Goal: Task Accomplishment & Management: Manage account settings

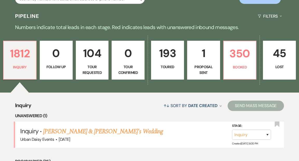
scroll to position [134, 0]
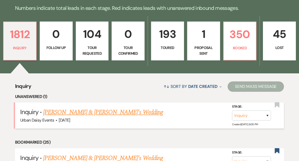
click at [109, 108] on link "[PERSON_NAME] & [PERSON_NAME]'s Wedding" at bounding box center [103, 112] width 120 height 9
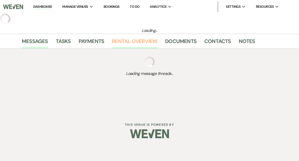
select select "5"
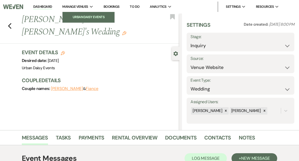
click at [93, 16] on li "Urban Daisy Events" at bounding box center [88, 17] width 47 height 5
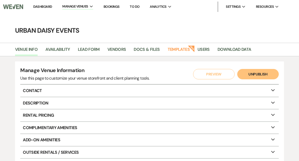
click at [47, 6] on link "Dashboard" at bounding box center [42, 6] width 19 height 4
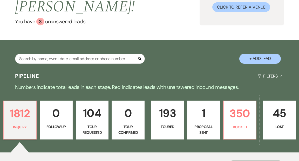
scroll to position [67, 0]
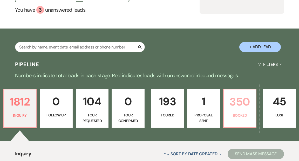
click at [236, 100] on link "350 Booked" at bounding box center [239, 108] width 33 height 39
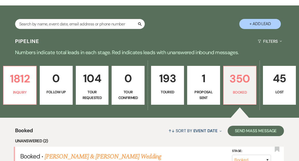
scroll to position [86, 0]
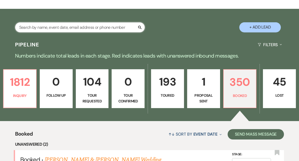
click at [94, 22] on input "text" at bounding box center [80, 27] width 130 height 10
type input "taylor"
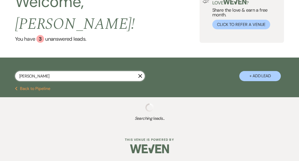
select select "8"
select select "6"
select select "5"
select select "2"
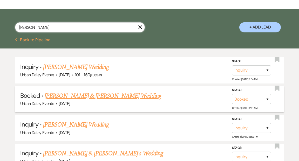
type input "taylor"
click at [91, 91] on link "[PERSON_NAME] & [PERSON_NAME] Wedding" at bounding box center [103, 95] width 116 height 9
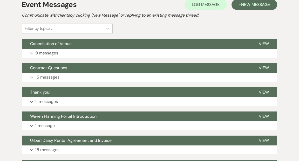
scroll to position [112, 0]
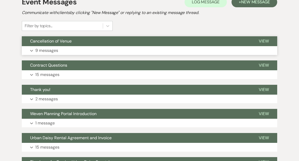
click at [262, 41] on span "View" at bounding box center [264, 40] width 10 height 5
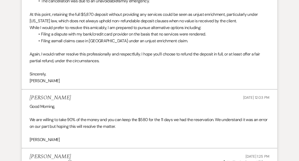
scroll to position [386, 0]
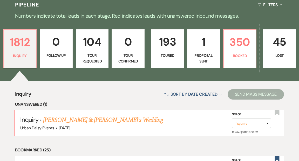
scroll to position [129, 0]
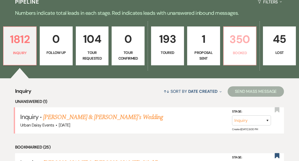
click at [238, 31] on p "350" at bounding box center [240, 39] width 26 height 17
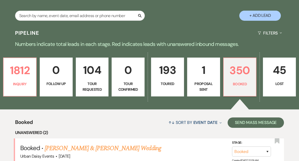
scroll to position [130, 0]
